Goal: Transaction & Acquisition: Purchase product/service

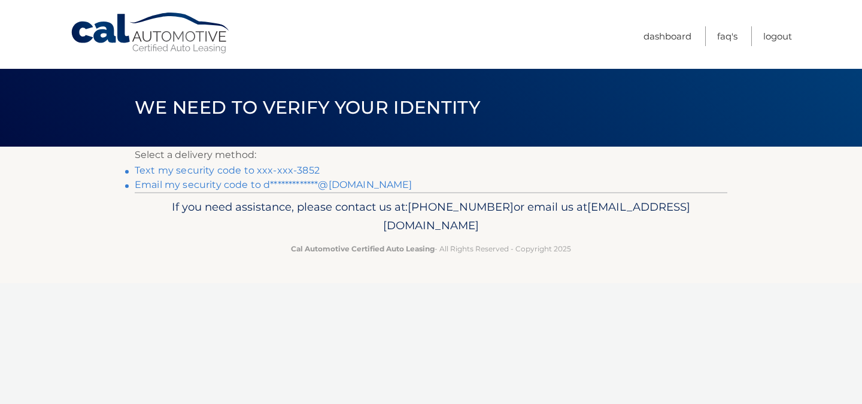
click at [214, 171] on link "Text my security code to xxx-xxx-3852" at bounding box center [227, 170] width 185 height 11
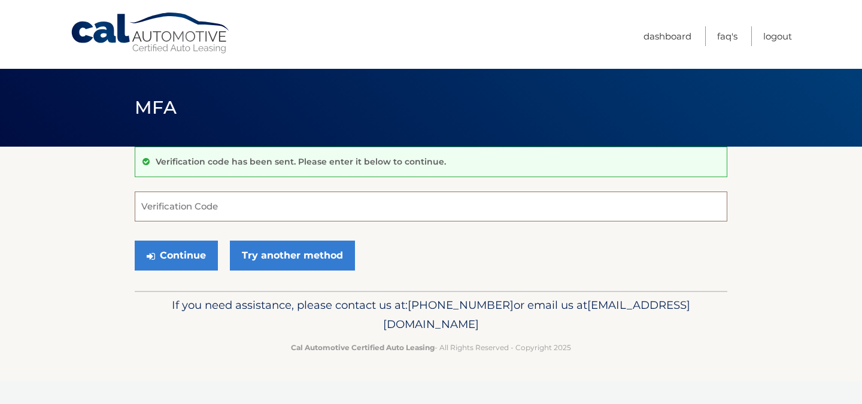
click at [211, 205] on input "Verification Code" at bounding box center [431, 207] width 593 height 30
type input "500191"
click at [135, 241] on button "Continue" at bounding box center [176, 256] width 83 height 30
click at [182, 253] on button "Continue" at bounding box center [176, 256] width 83 height 30
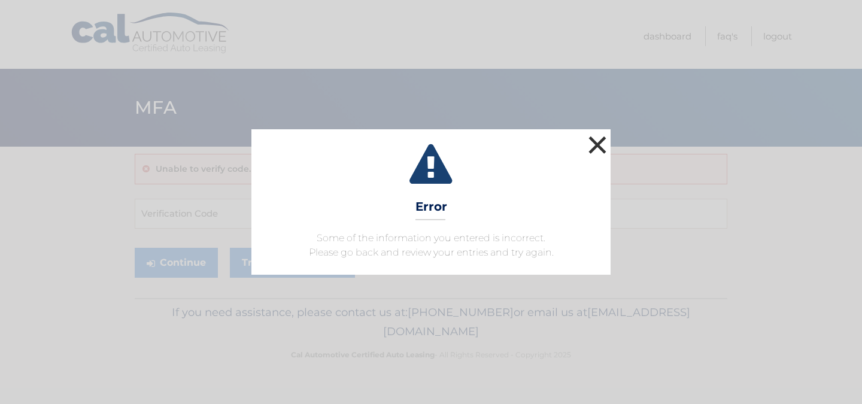
click at [595, 147] on button "×" at bounding box center [598, 145] width 24 height 24
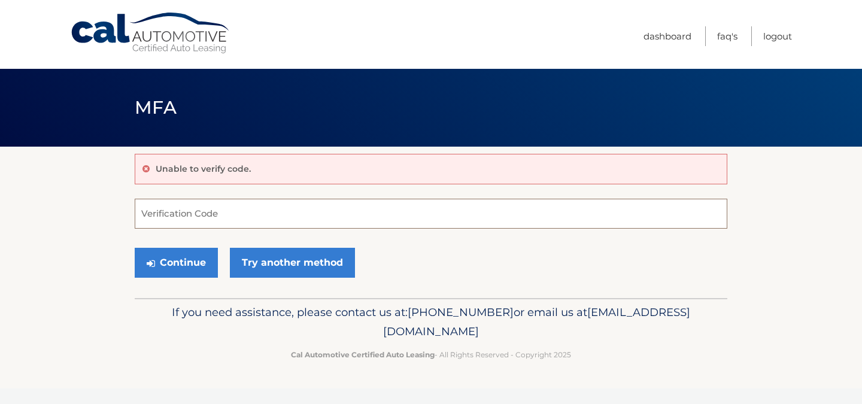
click at [192, 212] on input "Verification Code" at bounding box center [431, 214] width 593 height 30
type input "500191"
click at [135, 248] on button "Continue" at bounding box center [176, 263] width 83 height 30
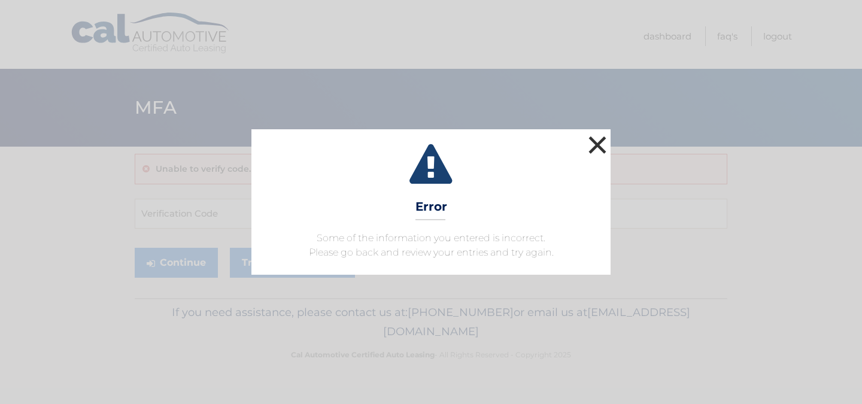
click at [594, 141] on button "×" at bounding box center [598, 145] width 24 height 24
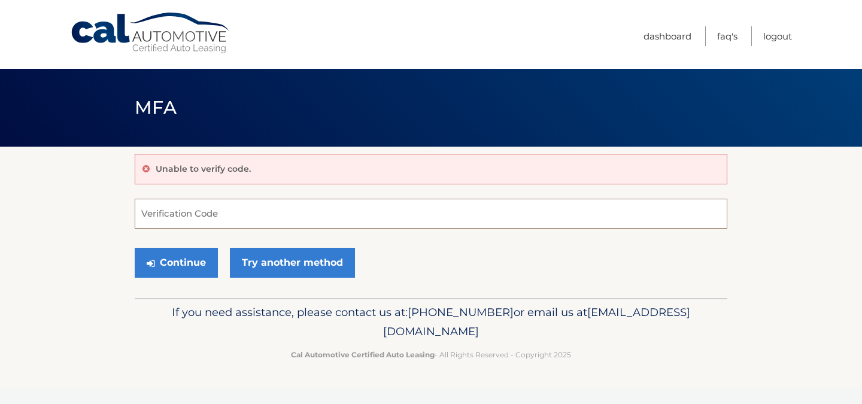
click at [218, 223] on input "Verification Code" at bounding box center [431, 214] width 593 height 30
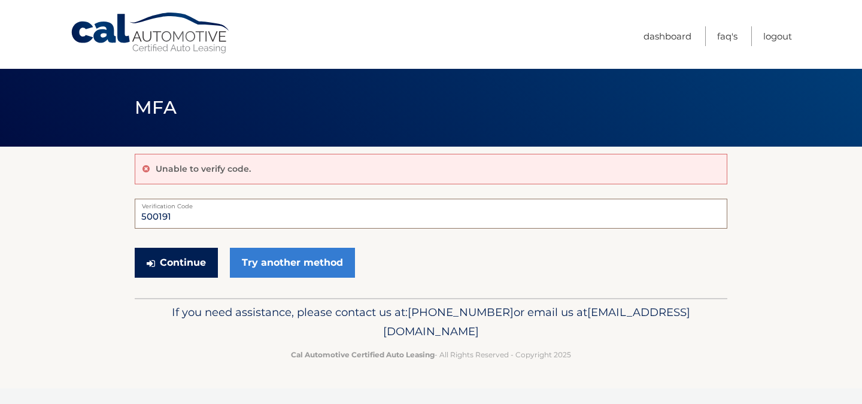
type input "500191"
click at [199, 251] on button "Continue" at bounding box center [176, 263] width 83 height 30
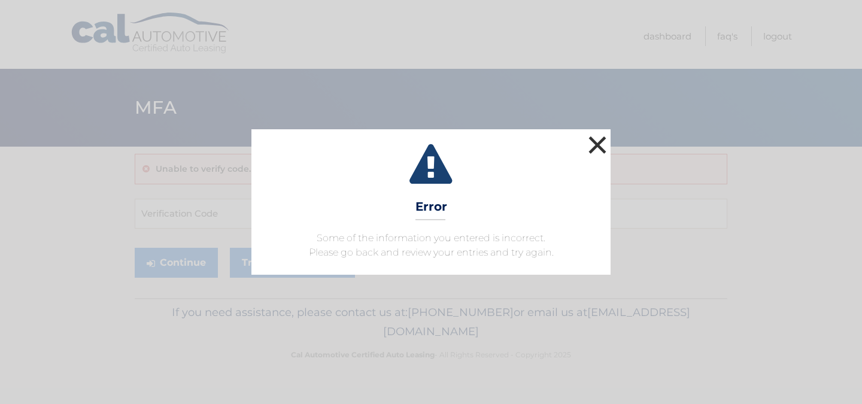
drag, startPoint x: 599, startPoint y: 140, endPoint x: 554, endPoint y: 157, distance: 48.1
click at [599, 141] on button "×" at bounding box center [598, 145] width 24 height 24
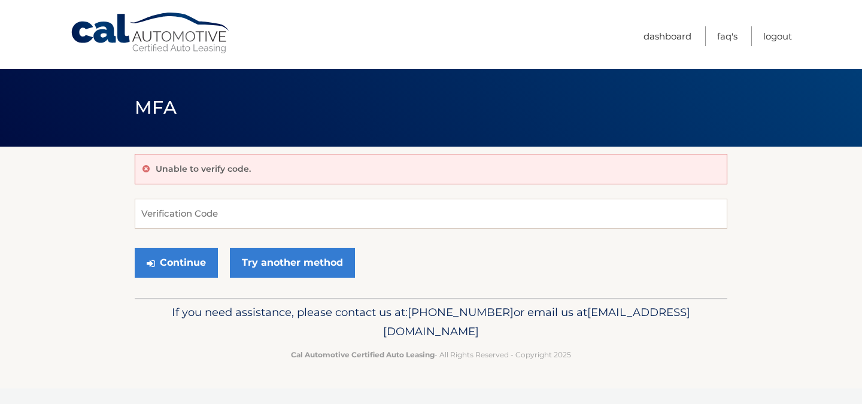
click at [453, 335] on span "[EMAIL_ADDRESS][DOMAIN_NAME]" at bounding box center [536, 321] width 307 height 33
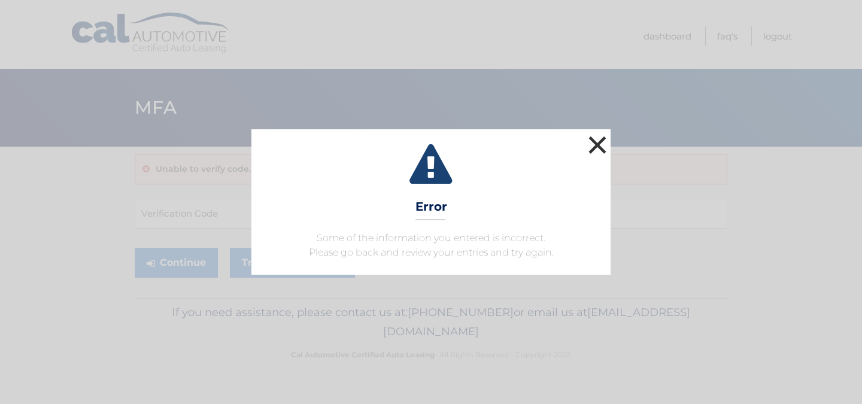
click at [597, 145] on button "×" at bounding box center [598, 145] width 24 height 24
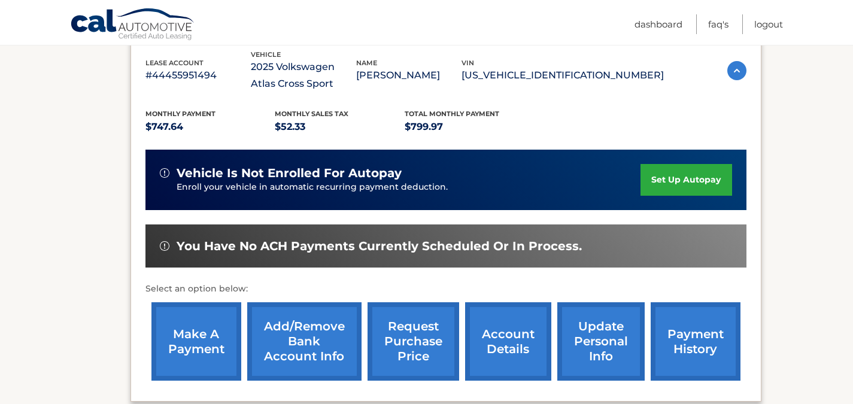
scroll to position [221, 0]
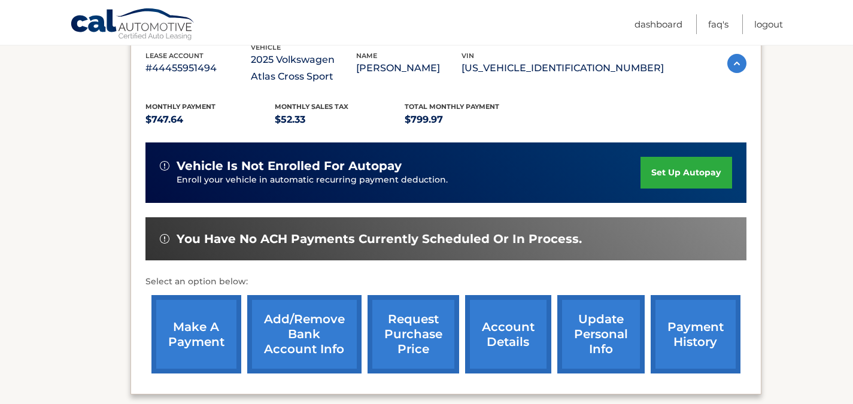
click at [198, 324] on link "make a payment" at bounding box center [196, 334] width 90 height 78
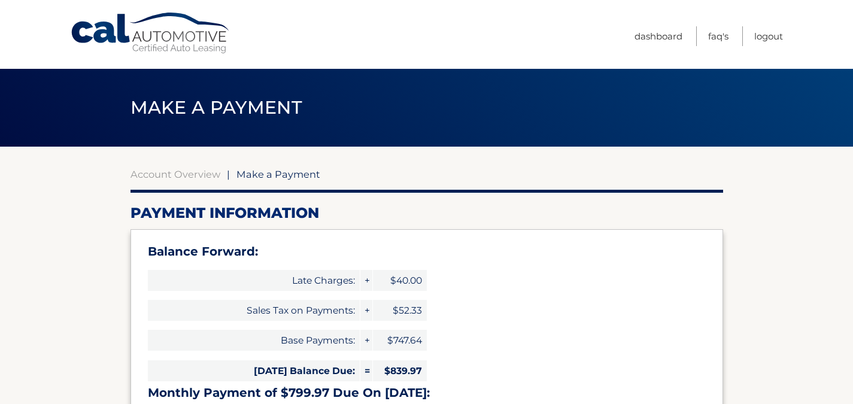
select select "N2Y5ZjY5MjAtNTJlZi00NGZiLWFiNTgtNWM5ZjY0ZDFhYWNk"
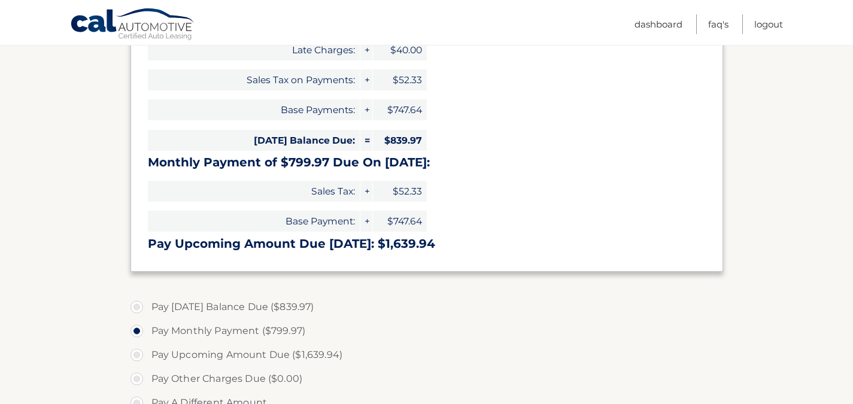
scroll to position [299, 0]
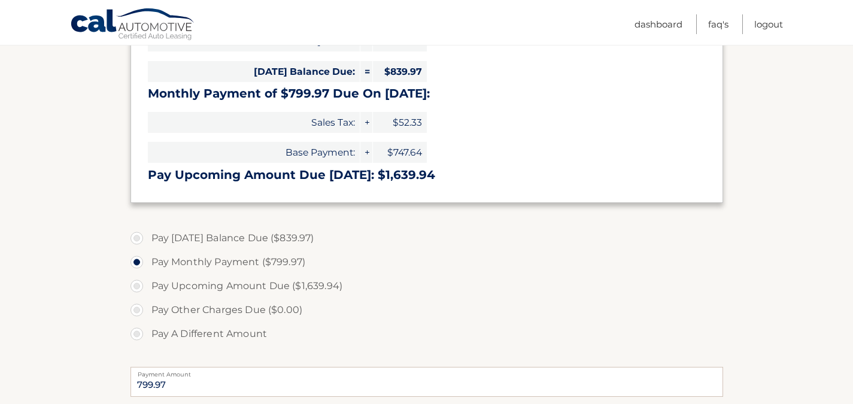
click at [138, 238] on label "Pay [DATE] Balance Due ($839.97)" at bounding box center [427, 238] width 593 height 24
click at [138, 238] on input "Pay [DATE] Balance Due ($839.97)" at bounding box center [141, 235] width 12 height 19
radio input "true"
type input "839.97"
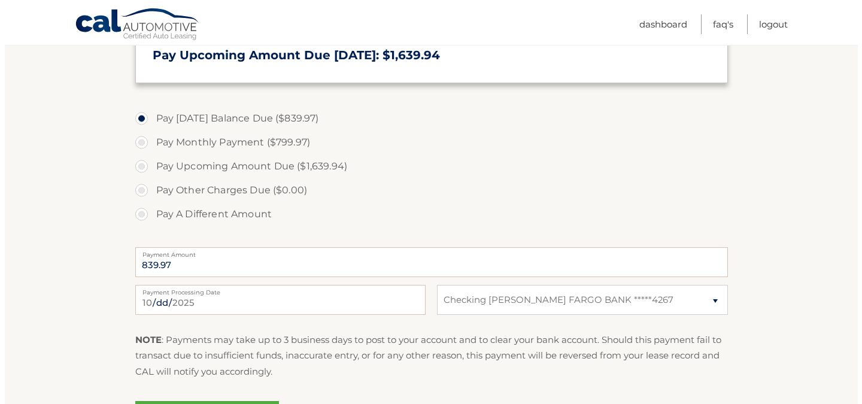
scroll to position [562, 0]
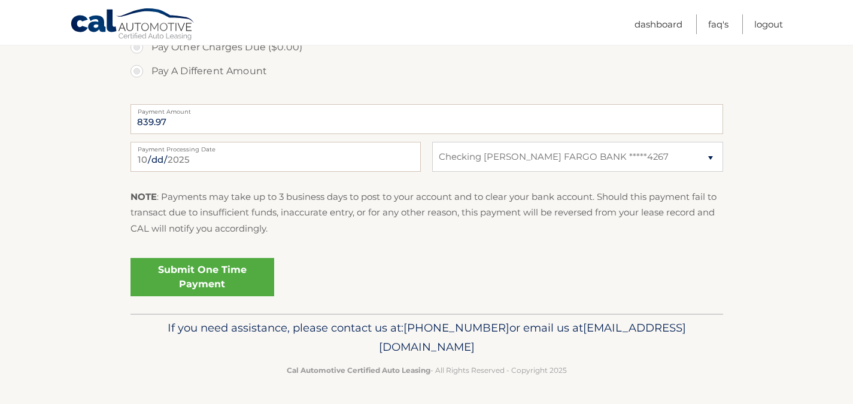
click at [217, 275] on link "Submit One Time Payment" at bounding box center [203, 277] width 144 height 38
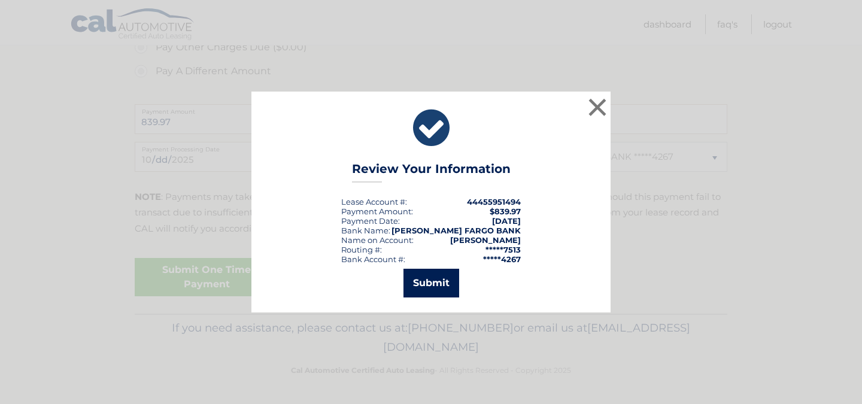
click at [445, 286] on button "Submit" at bounding box center [432, 283] width 56 height 29
